Goal: Task Accomplishment & Management: Complete application form

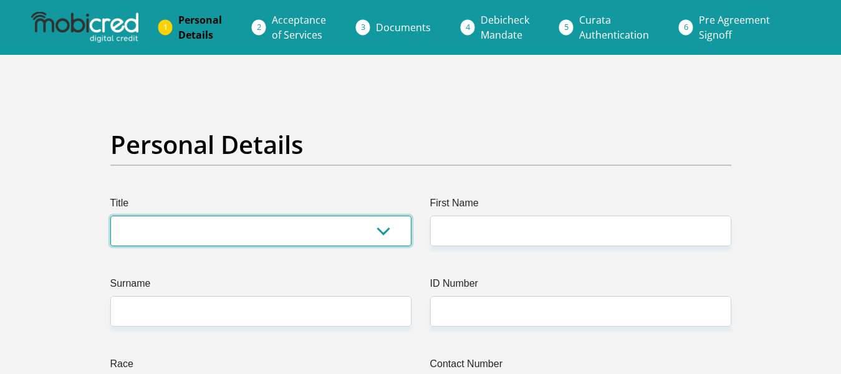
drag, startPoint x: 331, startPoint y: 239, endPoint x: 324, endPoint y: 239, distance: 7.5
click at [331, 239] on select "Mr Ms Mrs Dr [PERSON_NAME]" at bounding box center [260, 231] width 301 height 31
select select "Mr"
click at [110, 216] on select "Mr Ms Mrs Dr [PERSON_NAME]" at bounding box center [260, 231] width 301 height 31
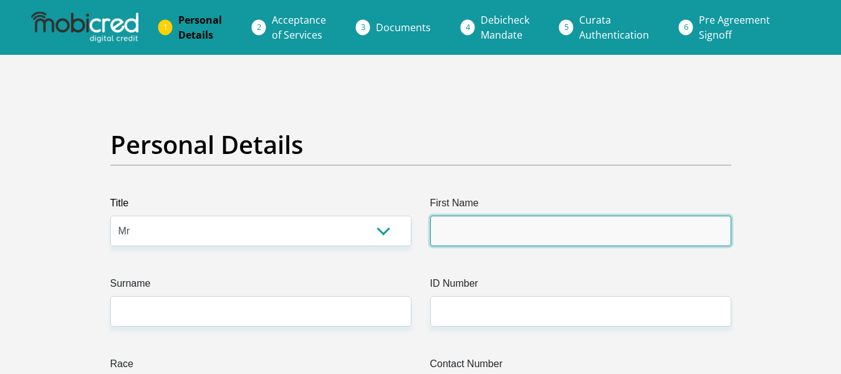
click at [489, 237] on input "First Name" at bounding box center [580, 231] width 301 height 31
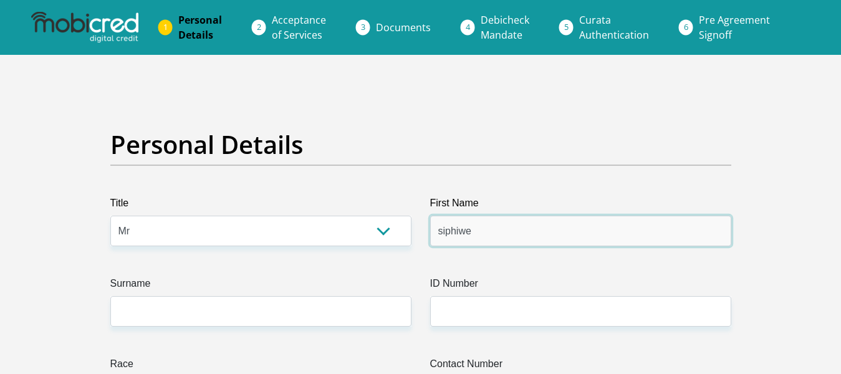
type input "siphiwe"
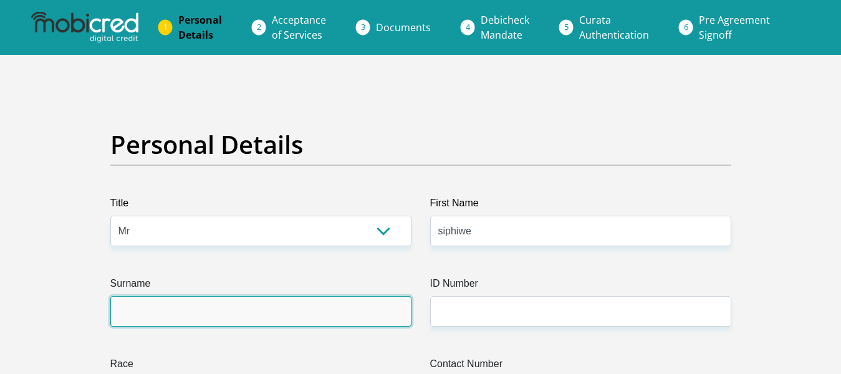
click at [313, 313] on input "Surname" at bounding box center [260, 311] width 301 height 31
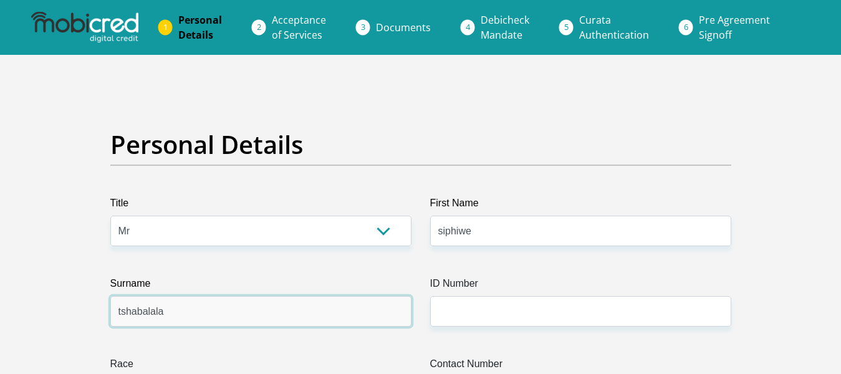
type input "tshabalala"
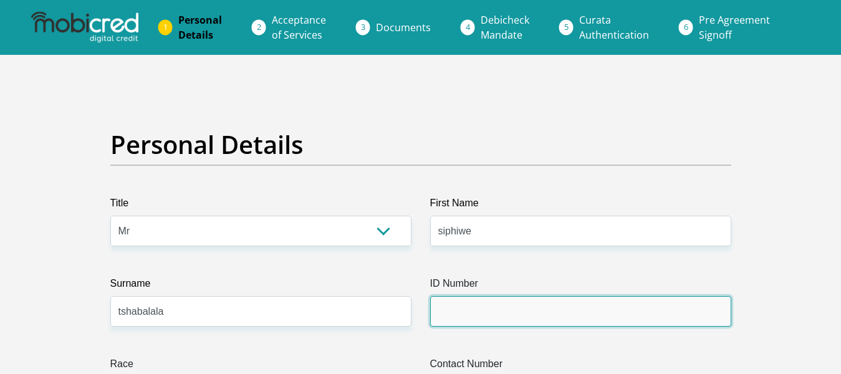
click at [471, 312] on input "ID Number" at bounding box center [580, 311] width 301 height 31
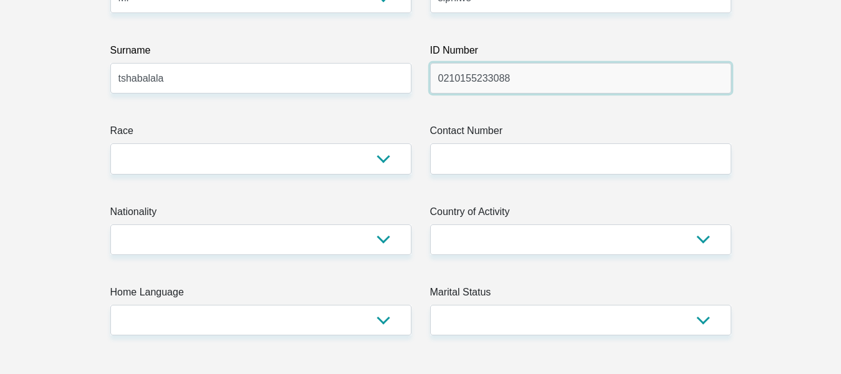
scroll to position [312, 0]
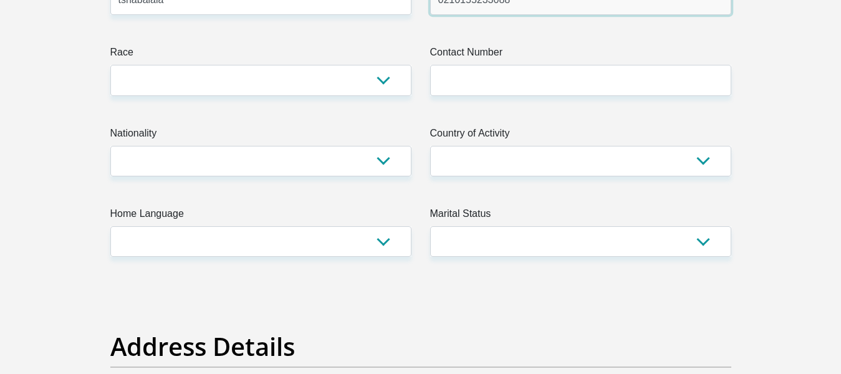
type input "0210155233088"
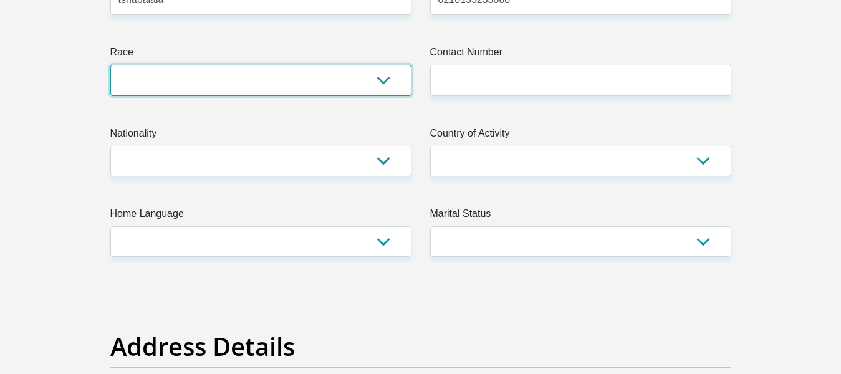
click at [398, 83] on select "Black Coloured Indian White Other" at bounding box center [260, 80] width 301 height 31
select select "1"
click at [110, 65] on select "Black Coloured Indian White Other" at bounding box center [260, 80] width 301 height 31
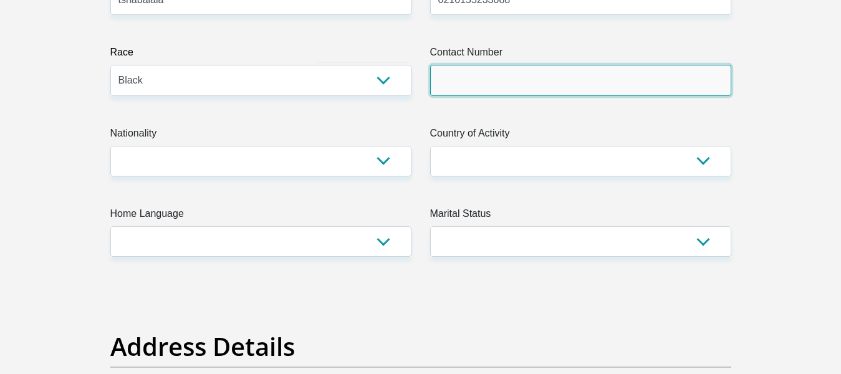
click at [461, 77] on input "Contact Number" at bounding box center [580, 80] width 301 height 31
type input "0672918439"
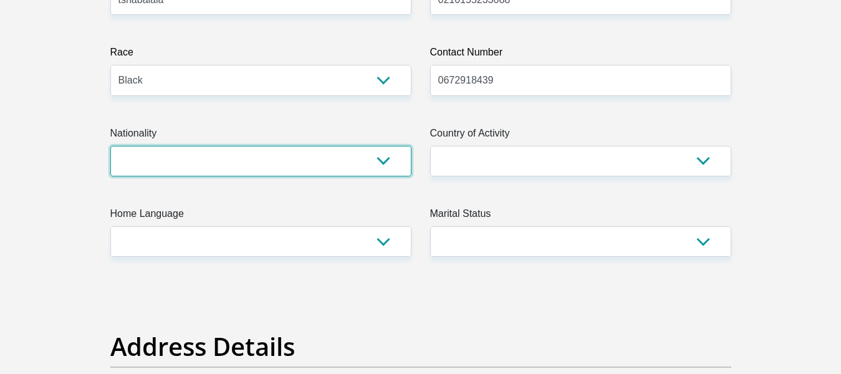
click at [360, 158] on select "[GEOGRAPHIC_DATA] [GEOGRAPHIC_DATA] [GEOGRAPHIC_DATA] [GEOGRAPHIC_DATA] [GEOGRA…" at bounding box center [260, 161] width 301 height 31
select select "ZAF"
click at [110, 146] on select "[GEOGRAPHIC_DATA] [GEOGRAPHIC_DATA] [GEOGRAPHIC_DATA] [GEOGRAPHIC_DATA] [GEOGRA…" at bounding box center [260, 161] width 301 height 31
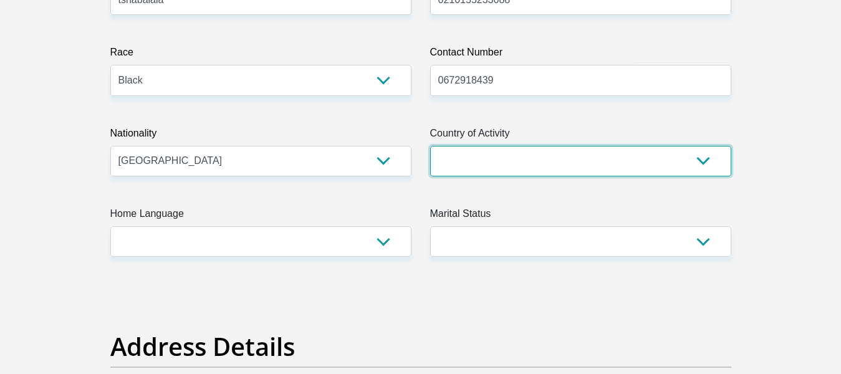
click at [628, 169] on select "[GEOGRAPHIC_DATA] [GEOGRAPHIC_DATA] [GEOGRAPHIC_DATA] [GEOGRAPHIC_DATA] [GEOGRA…" at bounding box center [580, 161] width 301 height 31
select select "ZAF"
click at [430, 146] on select "[GEOGRAPHIC_DATA] [GEOGRAPHIC_DATA] [GEOGRAPHIC_DATA] [GEOGRAPHIC_DATA] [GEOGRA…" at bounding box center [580, 161] width 301 height 31
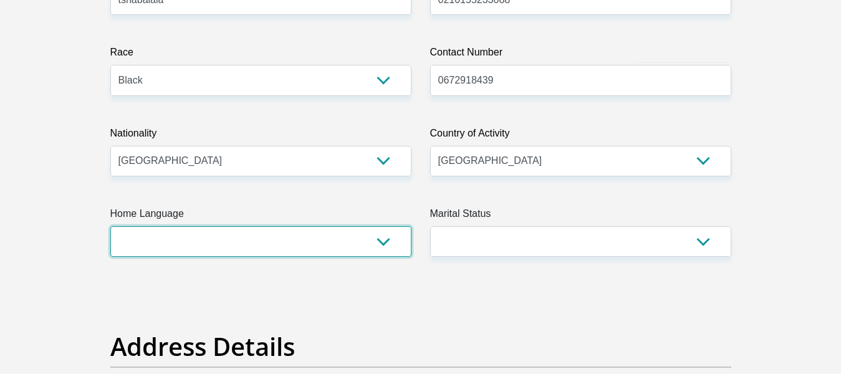
click at [339, 251] on select "Afrikaans English Sepedi South Ndebele Southern Sotho Swati Tsonga Tswana Venda…" at bounding box center [260, 241] width 301 height 31
select select "[DATE]"
click at [110, 226] on select "Afrikaans English Sepedi South Ndebele Southern Sotho Swati Tsonga Tswana Venda…" at bounding box center [260, 241] width 301 height 31
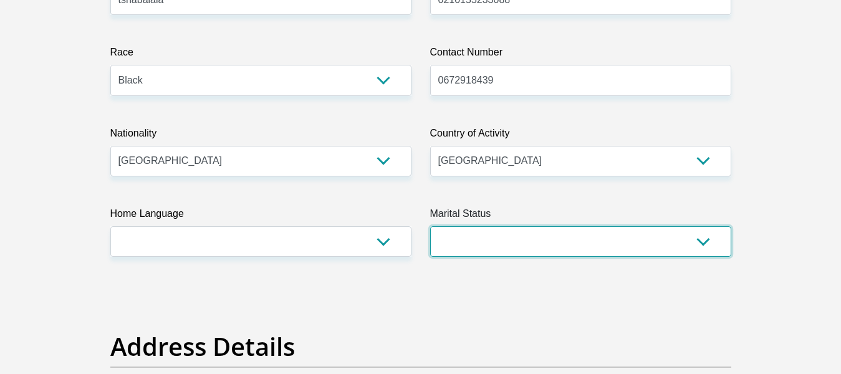
click at [490, 247] on select "Married ANC Single Divorced Widowed Married COP or Customary Law" at bounding box center [580, 241] width 301 height 31
select select "2"
click at [430, 226] on select "Married ANC Single Divorced Widowed Married COP or Customary Law" at bounding box center [580, 241] width 301 height 31
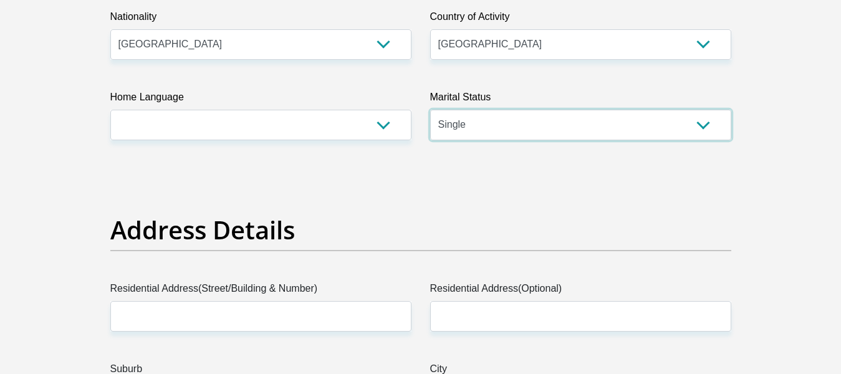
scroll to position [561, 0]
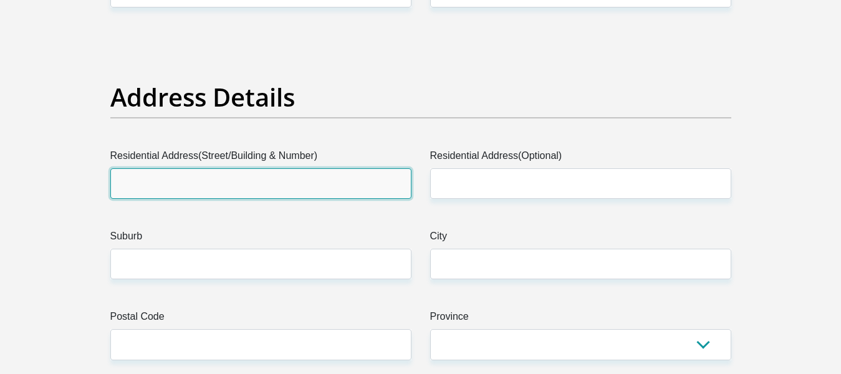
click at [354, 181] on input "Residential Address(Street/Building & Number)" at bounding box center [260, 183] width 301 height 31
type input "[STREET_ADDRESS]"
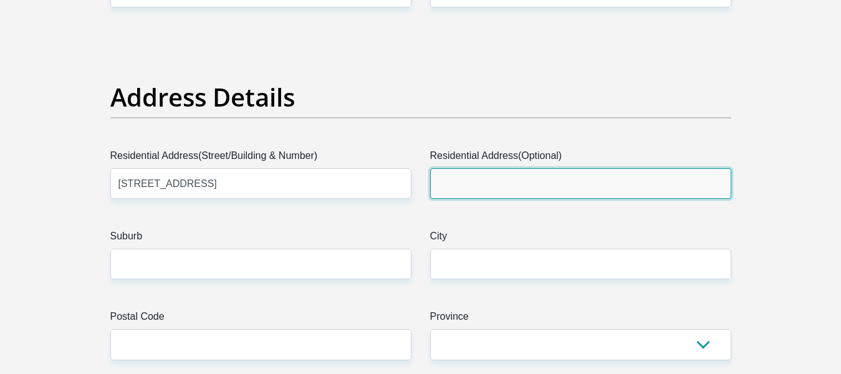
type input "Likole Extention 1"
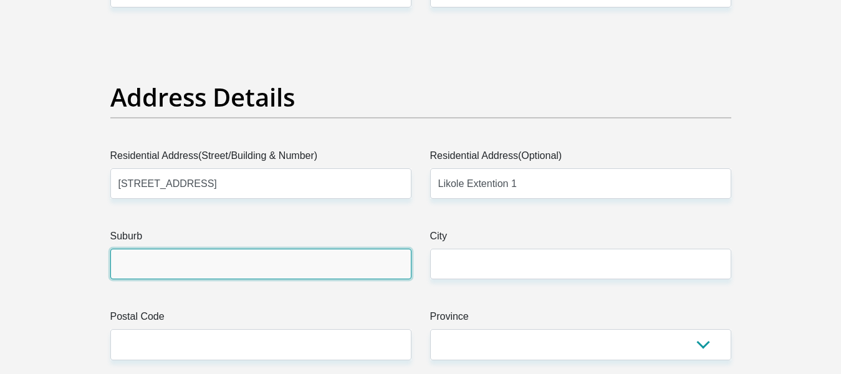
type input "katlehong"
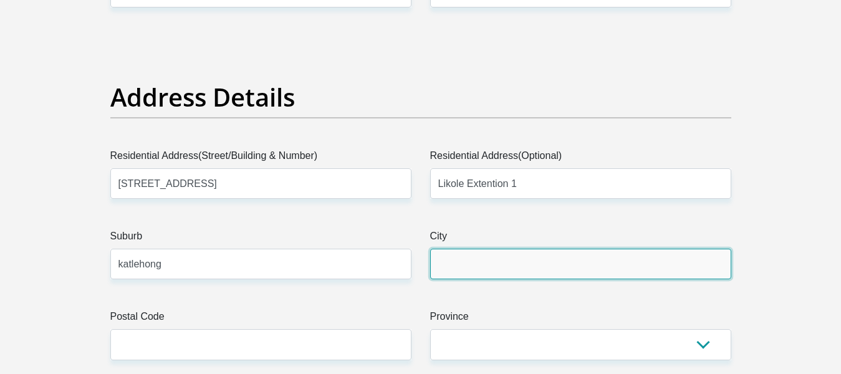
type input "katlehong"
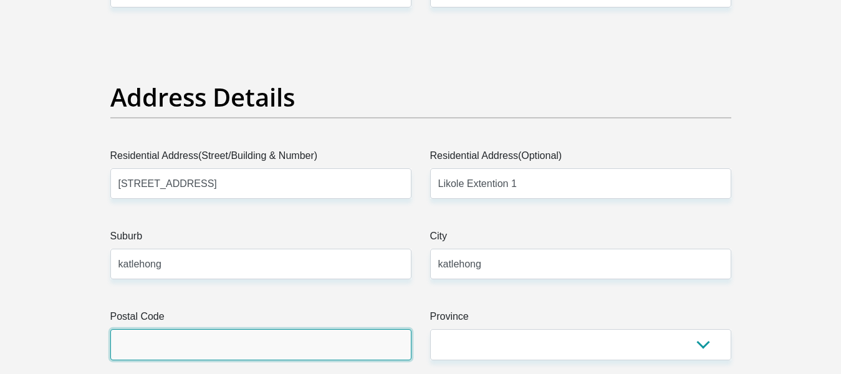
type input "1431"
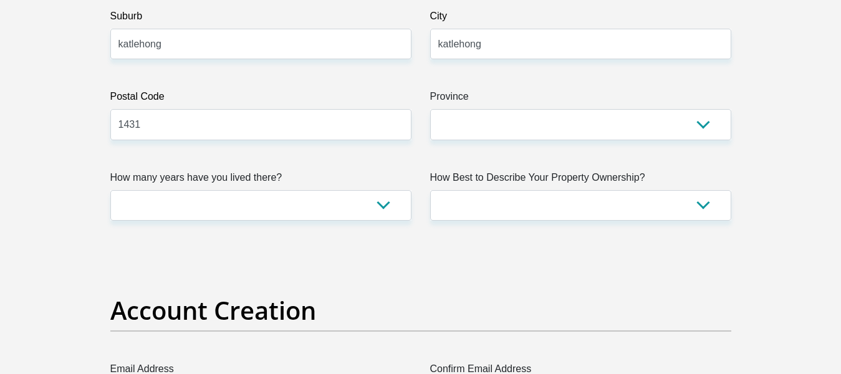
scroll to position [873, 0]
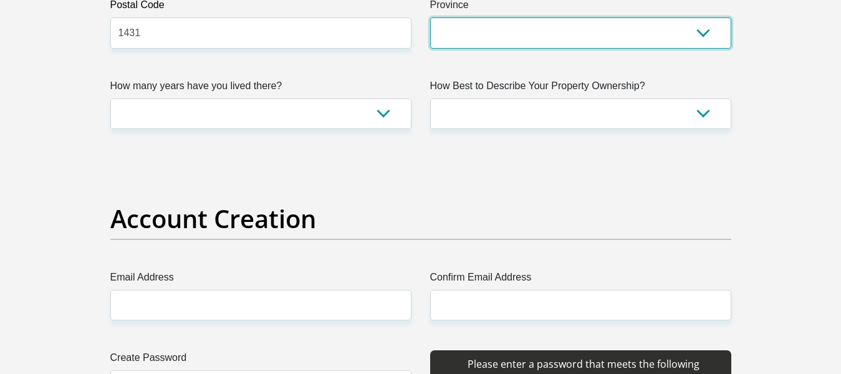
click at [507, 42] on select "Eastern Cape Free State [GEOGRAPHIC_DATA] [GEOGRAPHIC_DATA][DATE] [GEOGRAPHIC_D…" at bounding box center [580, 32] width 301 height 31
select select "Gauteng"
click at [430, 17] on select "Eastern Cape Free State [GEOGRAPHIC_DATA] [GEOGRAPHIC_DATA][DATE] [GEOGRAPHIC_D…" at bounding box center [580, 32] width 301 height 31
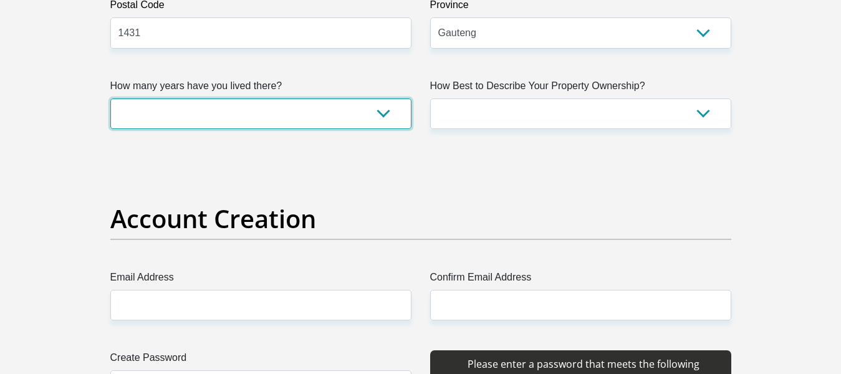
click at [375, 118] on select "less than 1 year 1-3 years 3-5 years 5+ years" at bounding box center [260, 113] width 301 height 31
select select "0"
click at [110, 98] on select "less than 1 year 1-3 years 3-5 years 5+ years" at bounding box center [260, 113] width 301 height 31
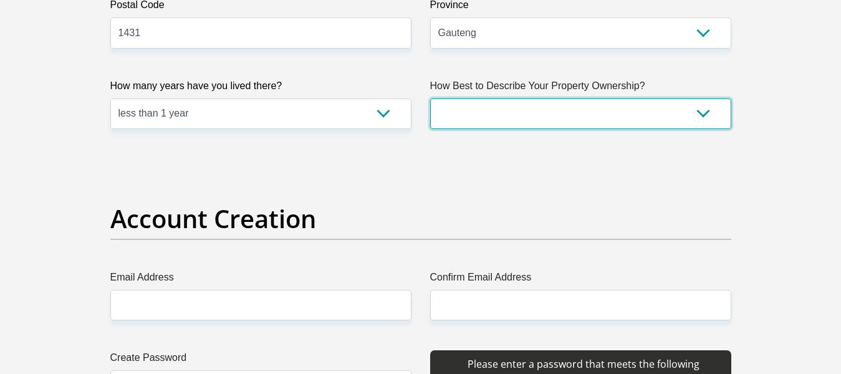
click at [500, 112] on select "Owned Rented Family Owned Company Dwelling" at bounding box center [580, 113] width 301 height 31
select select "Rented"
click at [430, 98] on select "Owned Rented Family Owned Company Dwelling" at bounding box center [580, 113] width 301 height 31
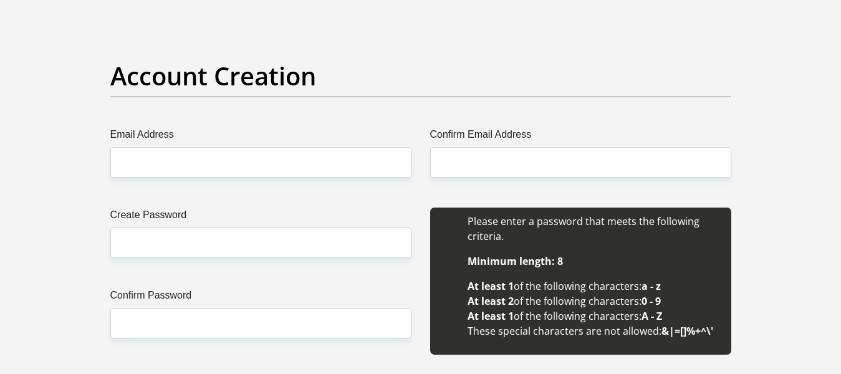
scroll to position [1060, 0]
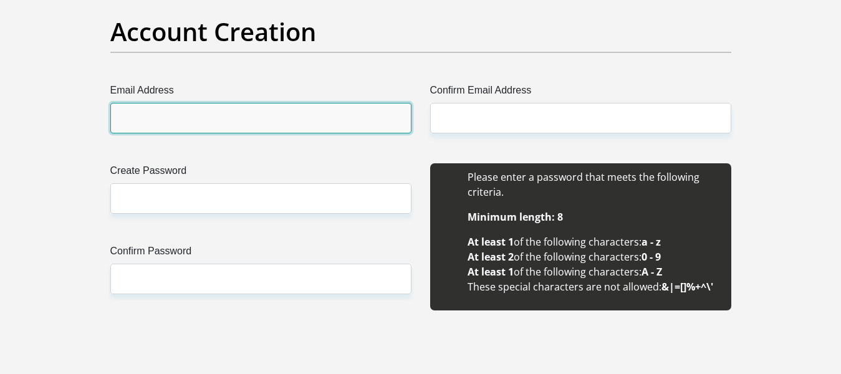
click at [287, 124] on input "Email Address" at bounding box center [260, 118] width 301 height 31
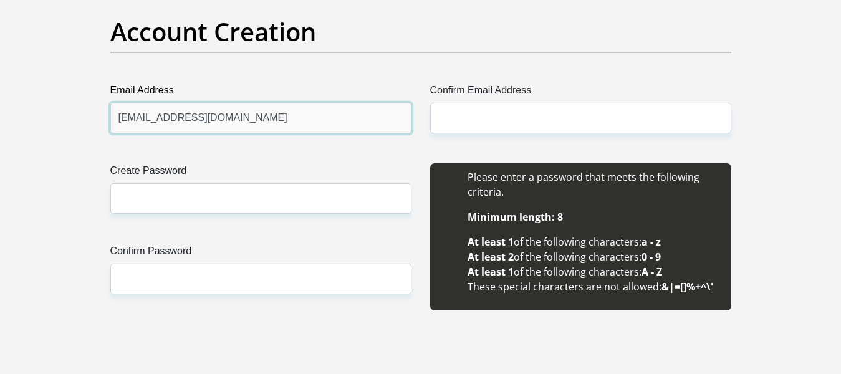
type input "[EMAIL_ADDRESS][DOMAIN_NAME]"
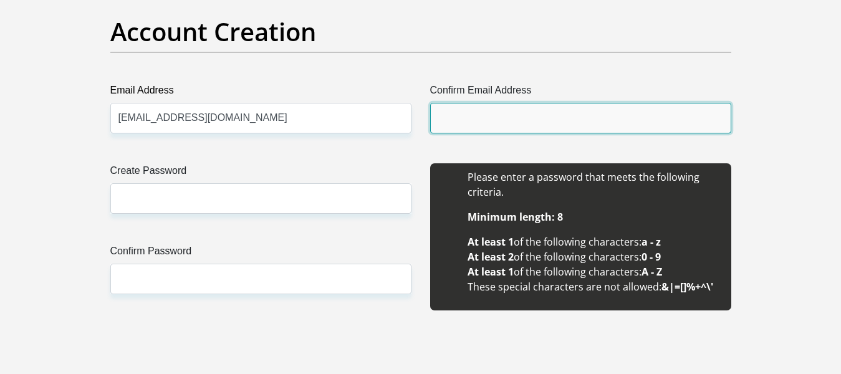
click at [469, 120] on input "Confirm Email Address" at bounding box center [580, 118] width 301 height 31
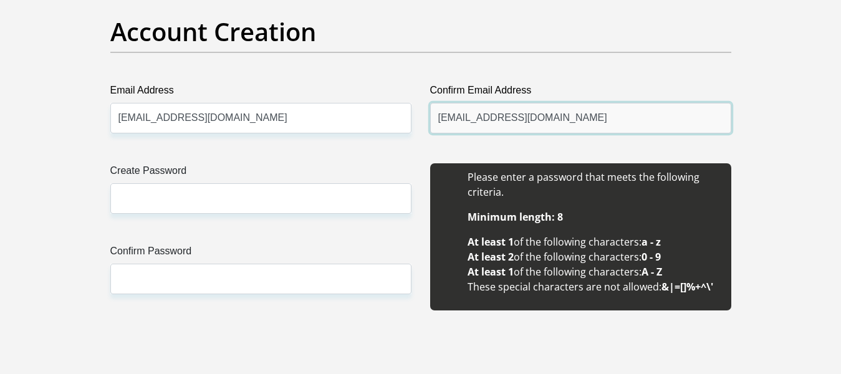
type input "[EMAIL_ADDRESS][DOMAIN_NAME]"
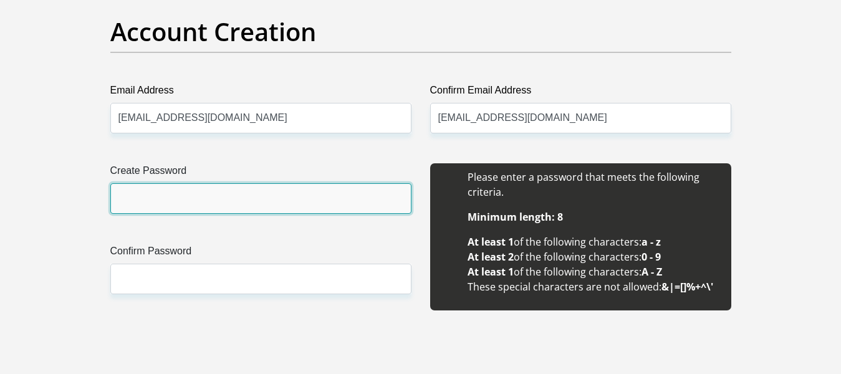
click at [297, 195] on input "Create Password" at bounding box center [260, 198] width 301 height 31
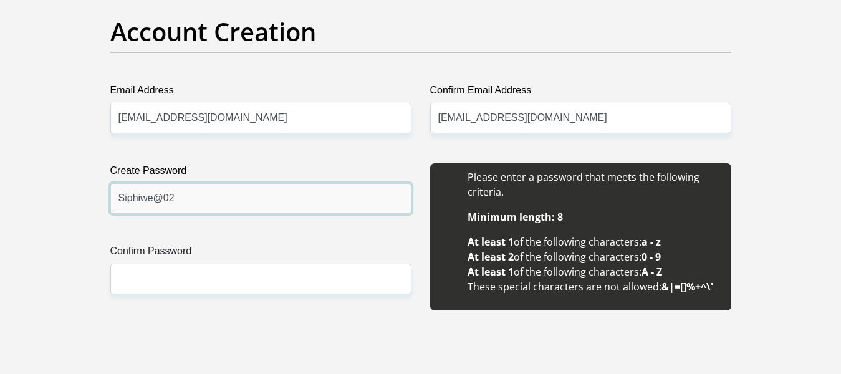
type input "Siphiwe@02"
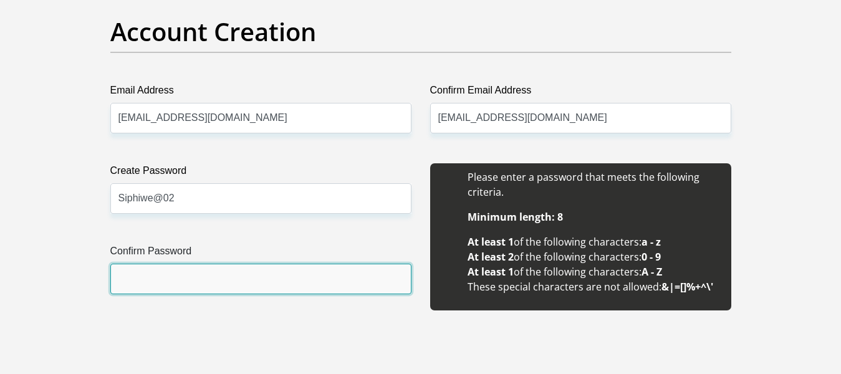
click at [140, 274] on input "Confirm Password" at bounding box center [260, 279] width 301 height 31
type input "s"
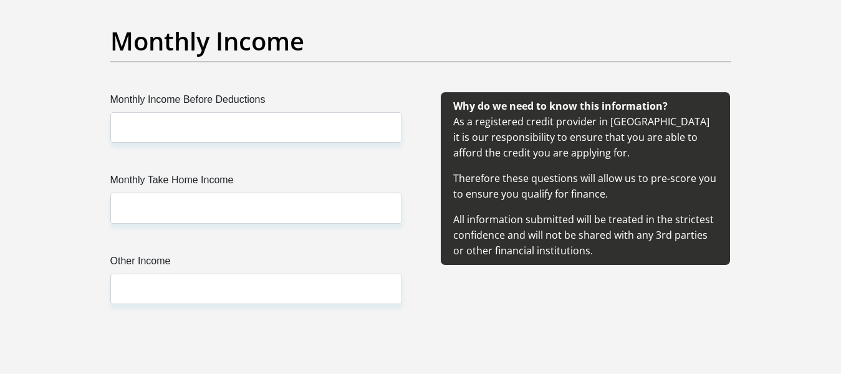
scroll to position [1434, 0]
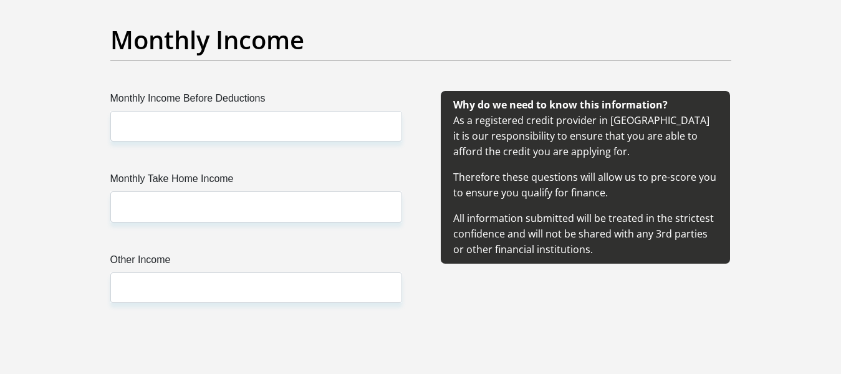
type input "Siphiwe@02"
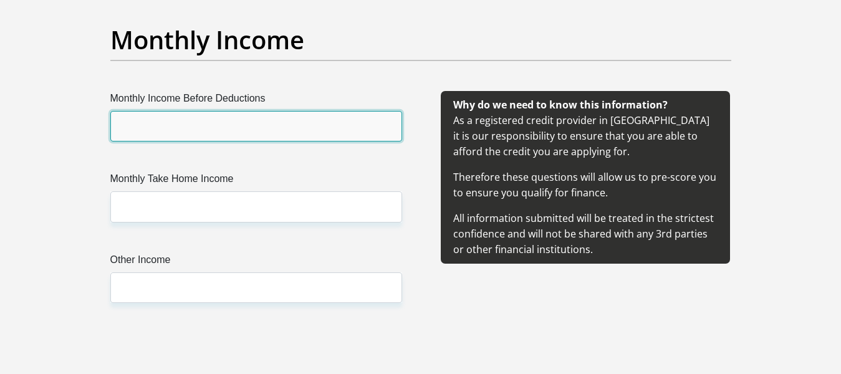
click at [307, 124] on input "Monthly Income Before Deductions" at bounding box center [256, 126] width 292 height 31
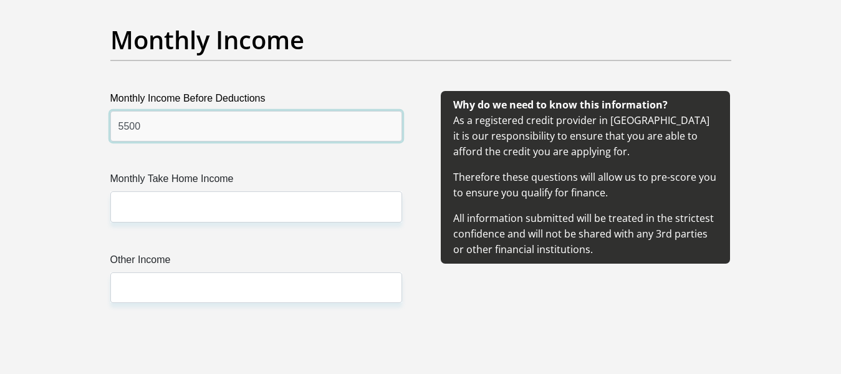
type input "5500"
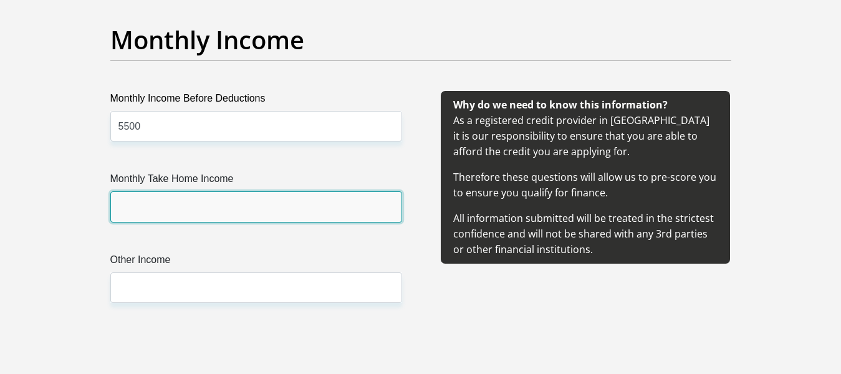
click at [152, 204] on input "Monthly Take Home Income" at bounding box center [256, 206] width 292 height 31
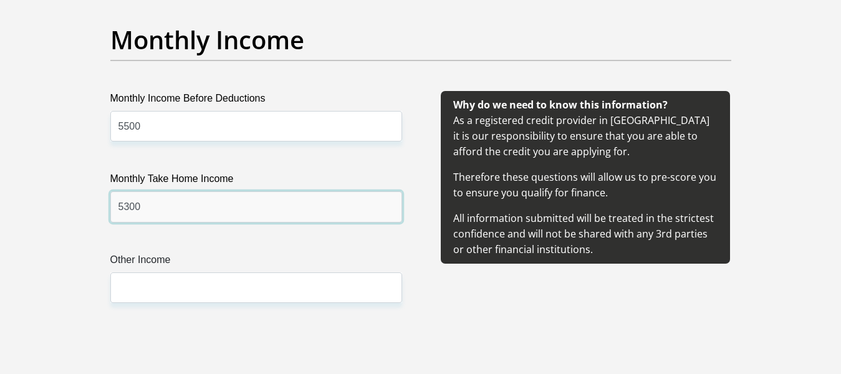
type input "5300"
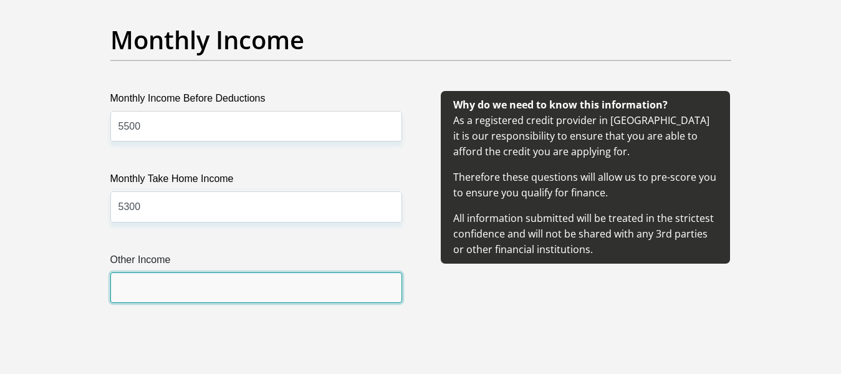
click at [135, 284] on input "Other Income" at bounding box center [256, 287] width 292 height 31
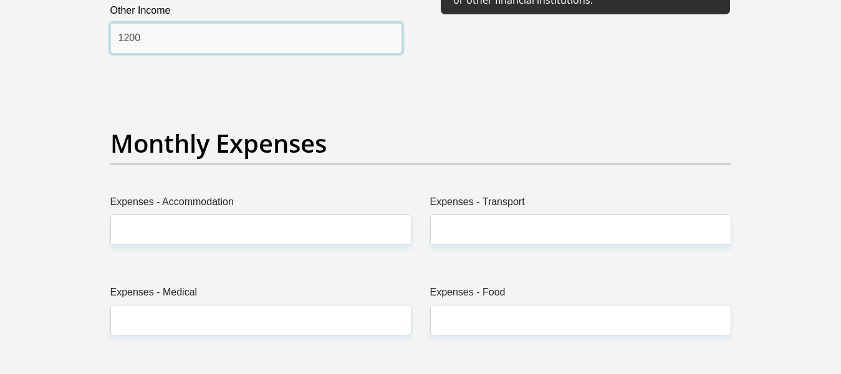
scroll to position [1745, 0]
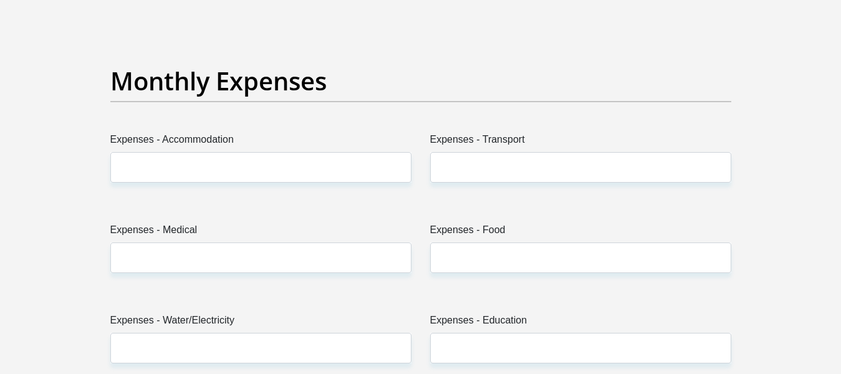
type input "1200"
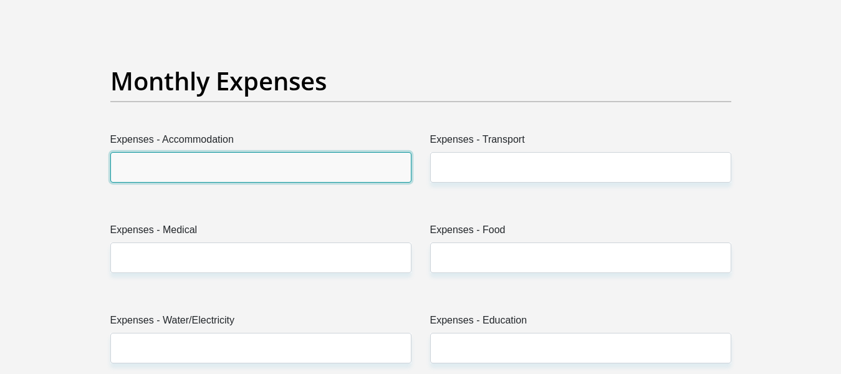
click at [214, 170] on input "Expenses - Accommodation" at bounding box center [260, 167] width 301 height 31
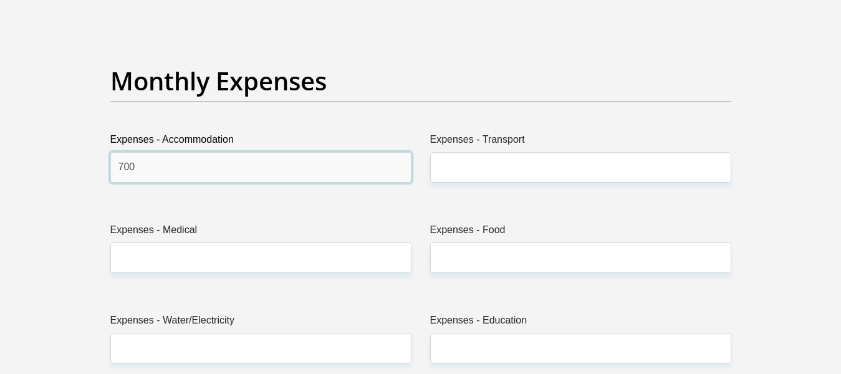
type input "700"
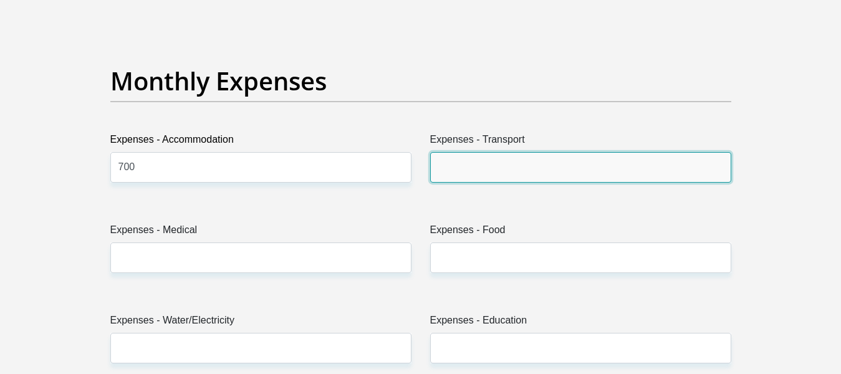
click at [525, 174] on input "Expenses - Transport" at bounding box center [580, 167] width 301 height 31
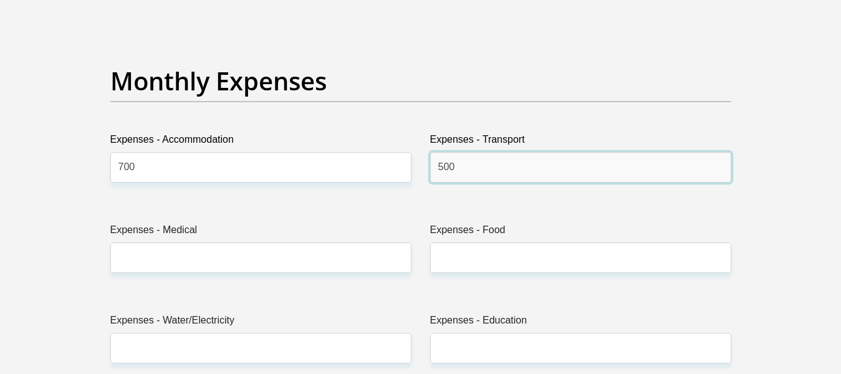
type input "500"
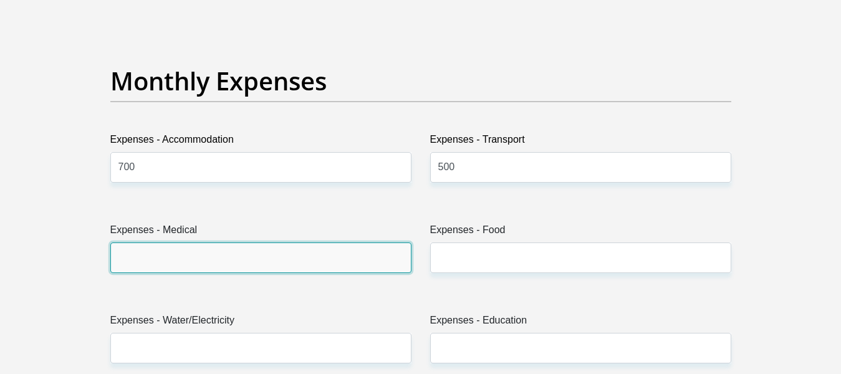
click at [350, 257] on input "Expenses - Medical" at bounding box center [260, 257] width 301 height 31
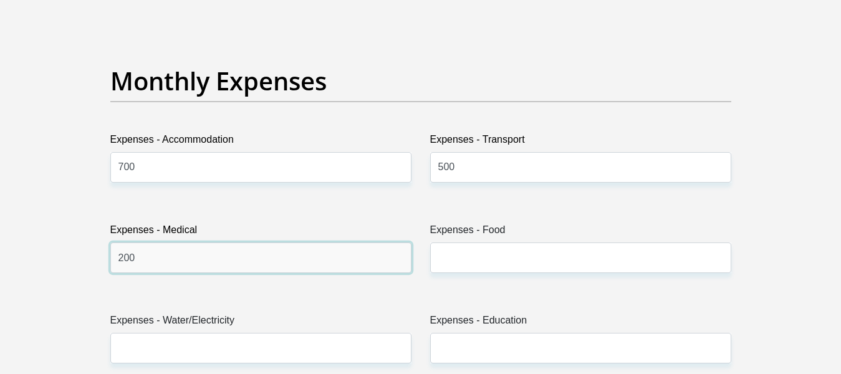
type input "200"
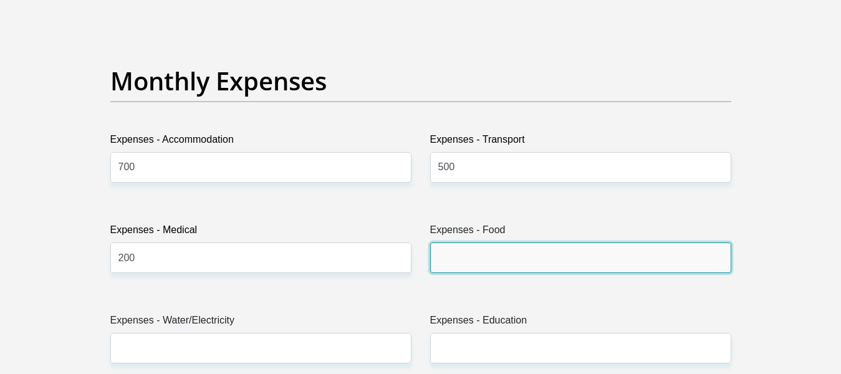
click at [449, 254] on input "Expenses - Food" at bounding box center [580, 257] width 301 height 31
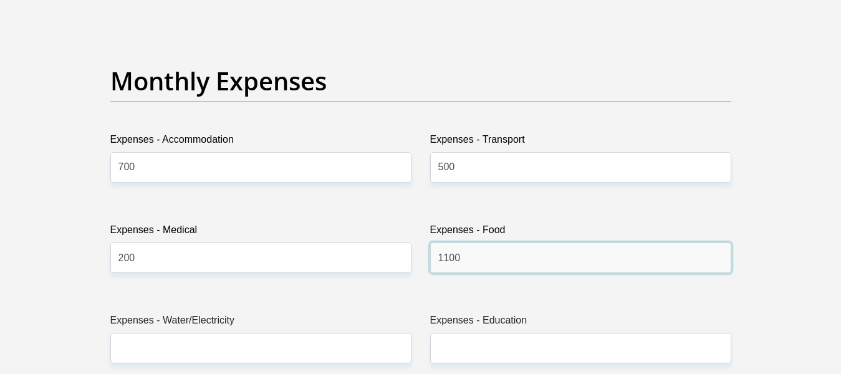
type input "1100"
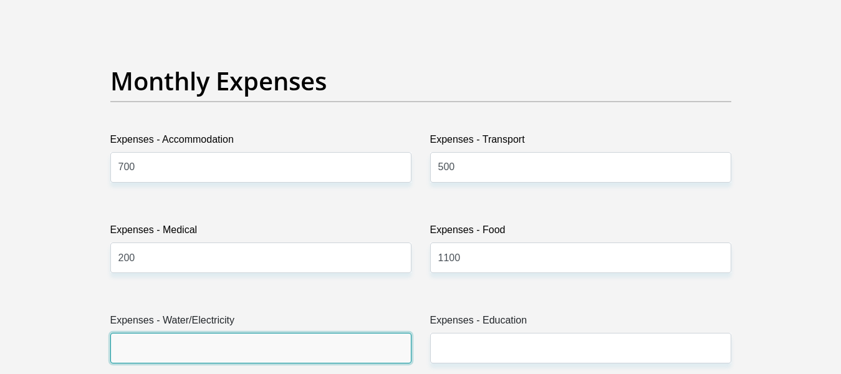
click at [284, 348] on input "Expenses - Water/Electricity" at bounding box center [260, 348] width 301 height 31
type input "250"
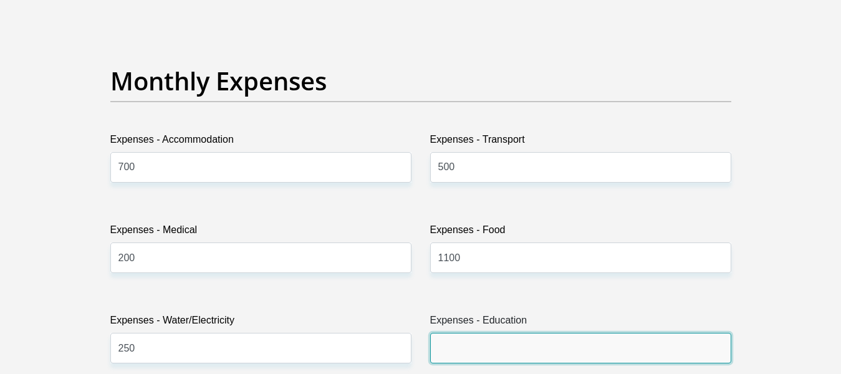
click at [501, 351] on input "Expenses - Education" at bounding box center [580, 348] width 301 height 31
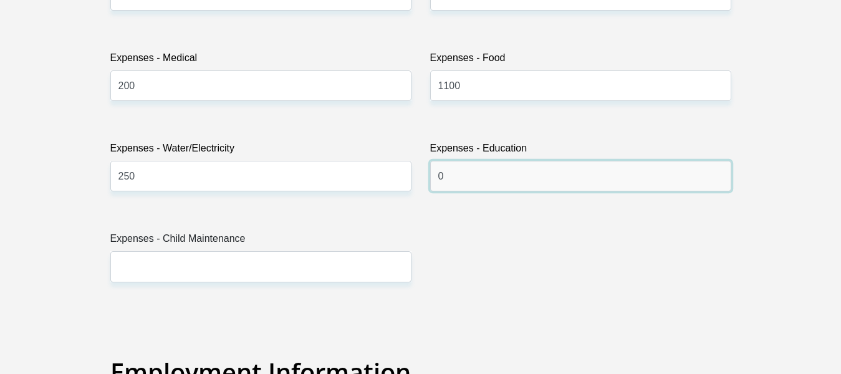
scroll to position [1932, 0]
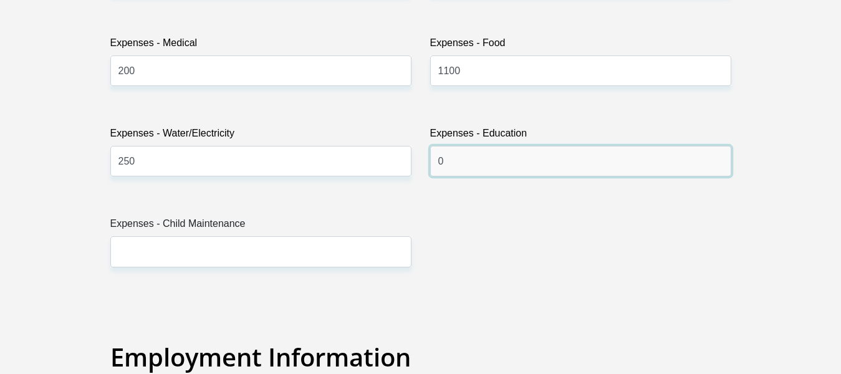
type input "0"
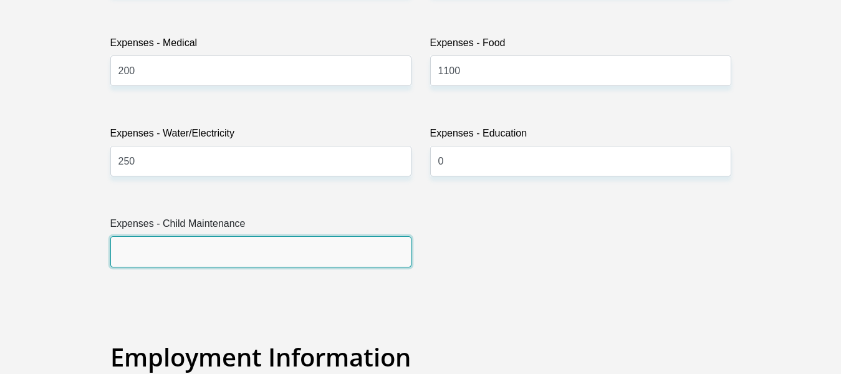
click at [216, 248] on input "Expenses - Child Maintenance" at bounding box center [260, 251] width 301 height 31
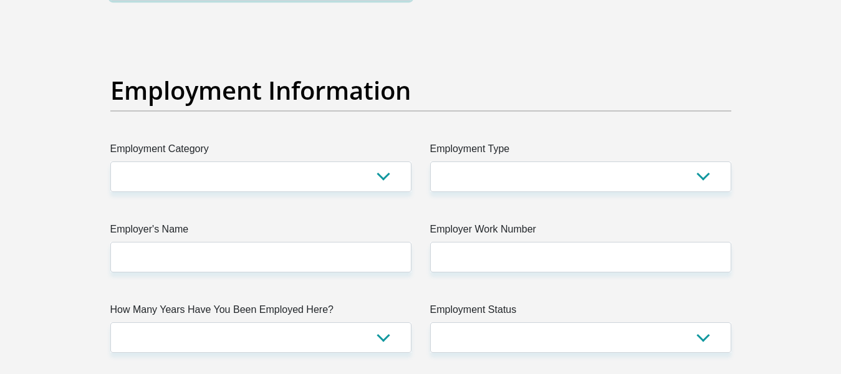
scroll to position [2244, 0]
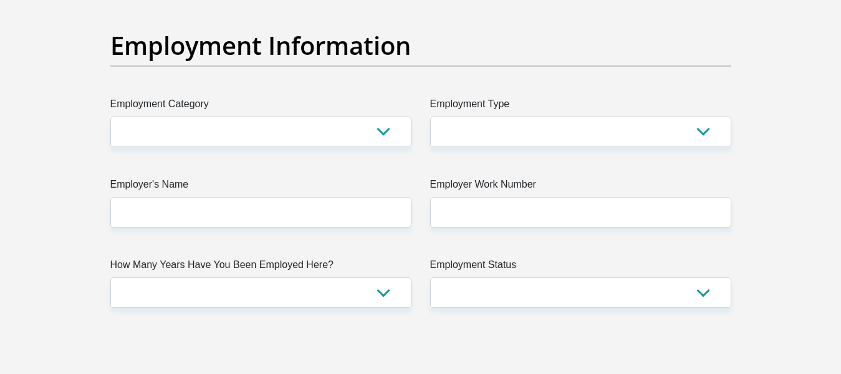
type input "0"
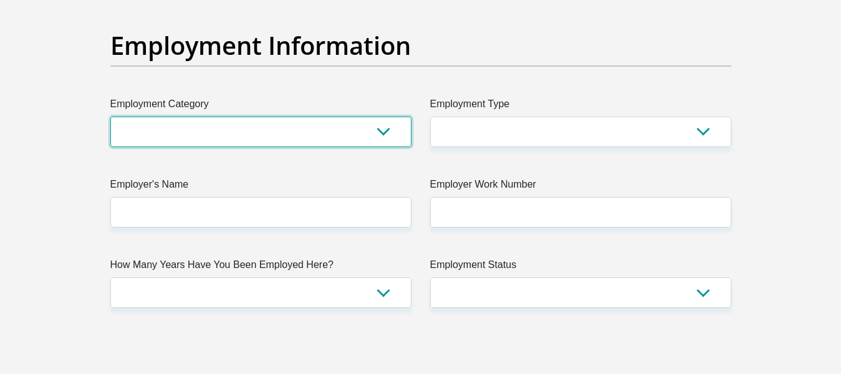
drag, startPoint x: 362, startPoint y: 137, endPoint x: 371, endPoint y: 135, distance: 8.9
click at [362, 137] on select "AGRICULTURE ALCOHOL & TOBACCO CONSTRUCTION MATERIALS METALLURGY EQUIPMENT FOR R…" at bounding box center [260, 132] width 301 height 31
select select "53"
click at [110, 117] on select "AGRICULTURE ALCOHOL & TOBACCO CONSTRUCTION MATERIALS METALLURGY EQUIPMENT FOR R…" at bounding box center [260, 132] width 301 height 31
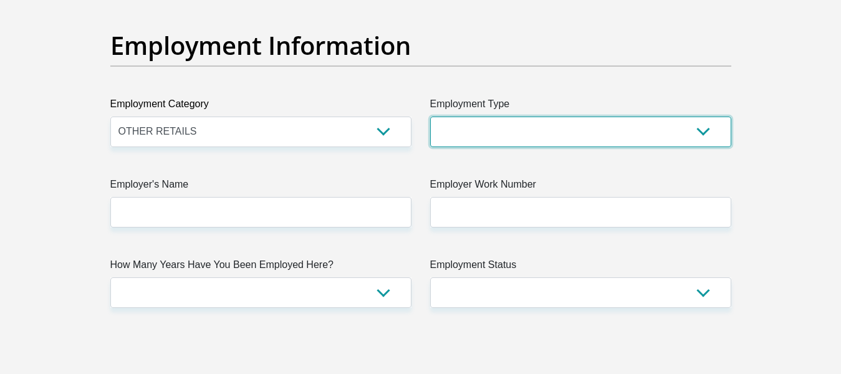
click at [550, 135] on select "College/Lecturer Craft Seller Creative Driver Executive Farmer Forces - Non Com…" at bounding box center [580, 132] width 301 height 31
select select "Production/Manufacturing"
click at [430, 117] on select "College/Lecturer Craft Seller Creative Driver Executive Farmer Forces - Non Com…" at bounding box center [580, 132] width 301 height 31
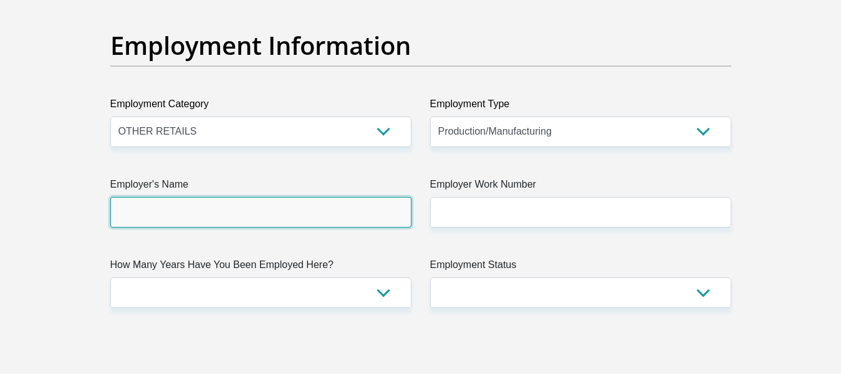
click at [264, 214] on input "Employer's Name" at bounding box center [260, 212] width 301 height 31
type input "ellyyaney"
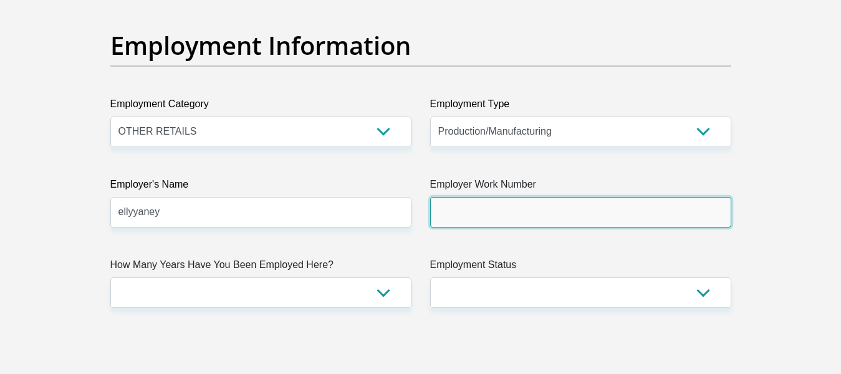
click at [513, 208] on input "Employer Work Number" at bounding box center [580, 212] width 301 height 31
type input "0727818967"
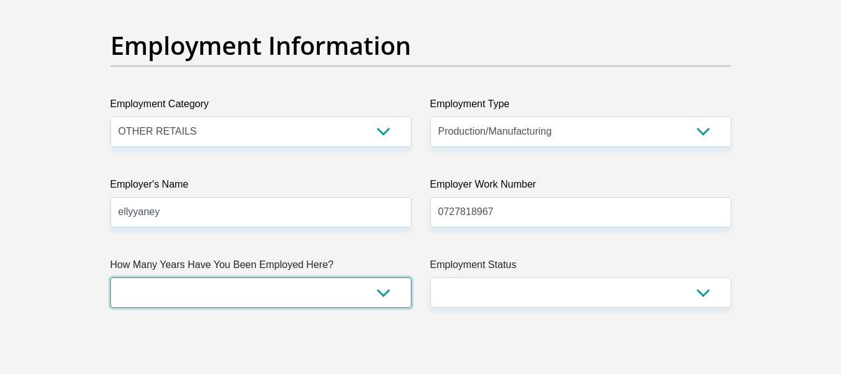
click at [365, 294] on select "less than 1 year 1-3 years 3-5 years 5+ years" at bounding box center [260, 292] width 301 height 31
select select "24"
click at [110, 277] on select "less than 1 year 1-3 years 3-5 years 5+ years" at bounding box center [260, 292] width 301 height 31
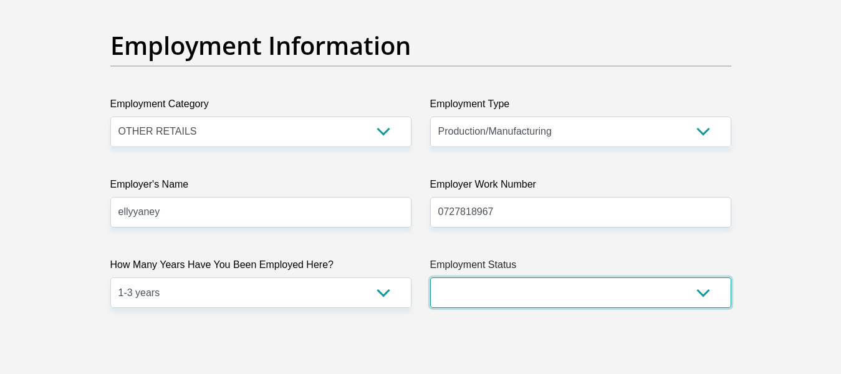
click at [536, 288] on select "Permanent/Full-time Part-time/Casual [DEMOGRAPHIC_DATA] Worker Self-Employed Ho…" at bounding box center [580, 292] width 301 height 31
select select "1"
click at [430, 277] on select "Permanent/Full-time Part-time/Casual [DEMOGRAPHIC_DATA] Worker Self-Employed Ho…" at bounding box center [580, 292] width 301 height 31
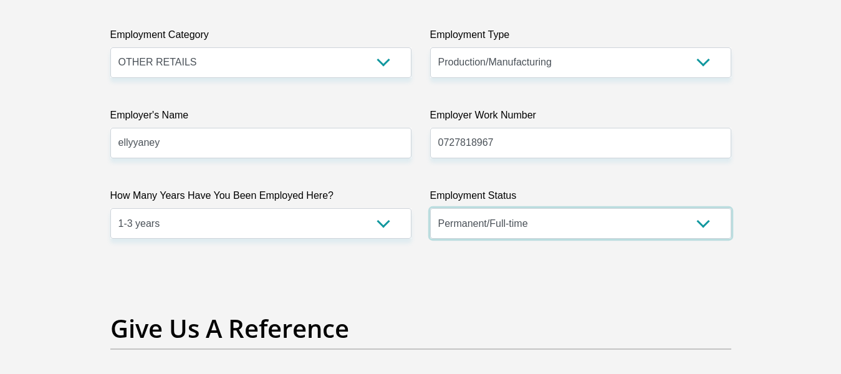
scroll to position [2556, 0]
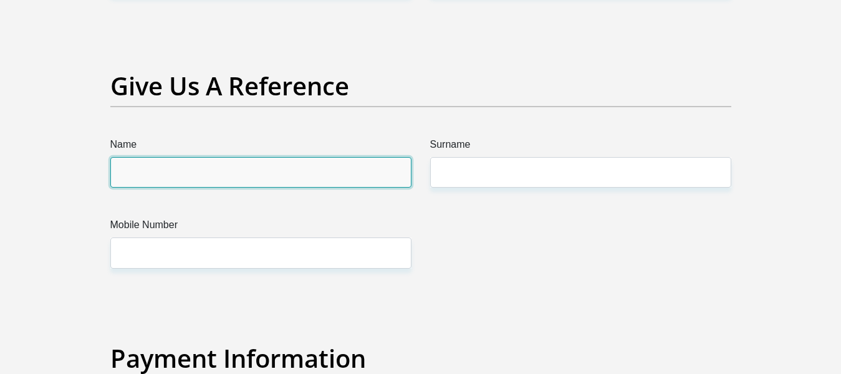
click at [396, 180] on input "Name" at bounding box center [260, 172] width 301 height 31
type input "Lebohang Hope"
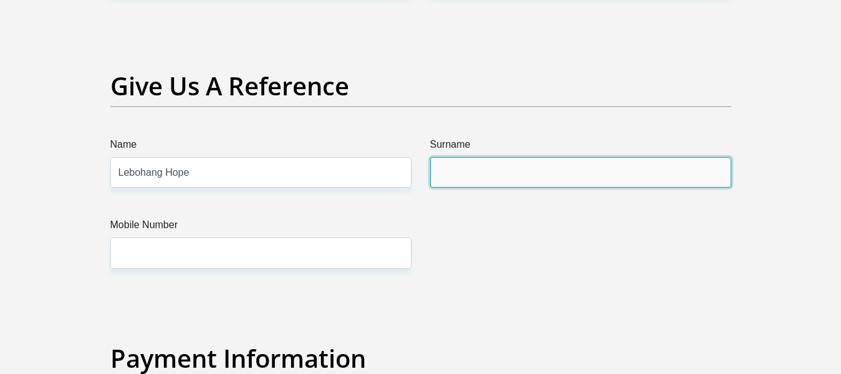
type input "Mokwatedi"
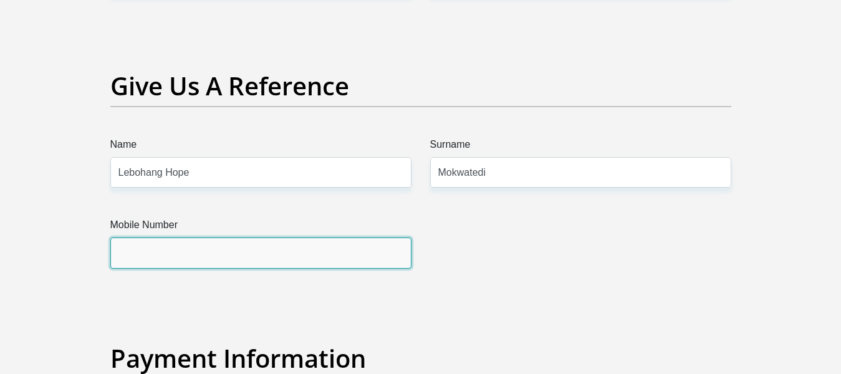
type input "0670317566"
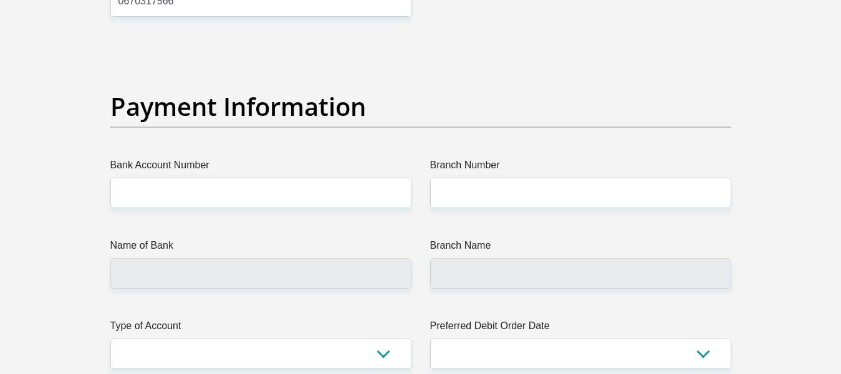
scroll to position [2867, 0]
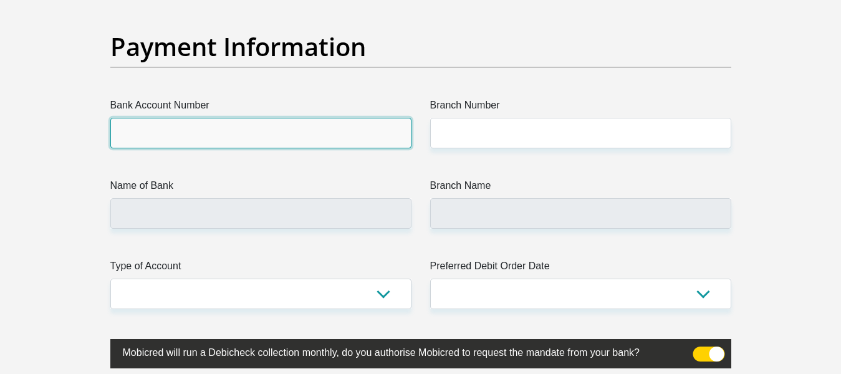
click at [372, 125] on input "Bank Account Number" at bounding box center [260, 133] width 301 height 31
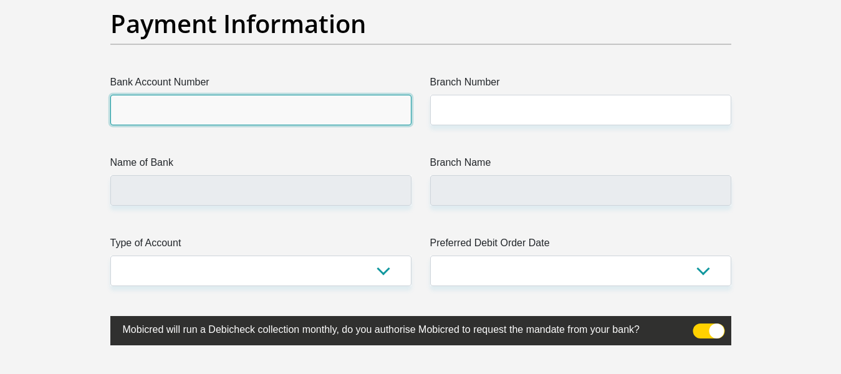
scroll to position [2992, 0]
